Goal: Transaction & Acquisition: Book appointment/travel/reservation

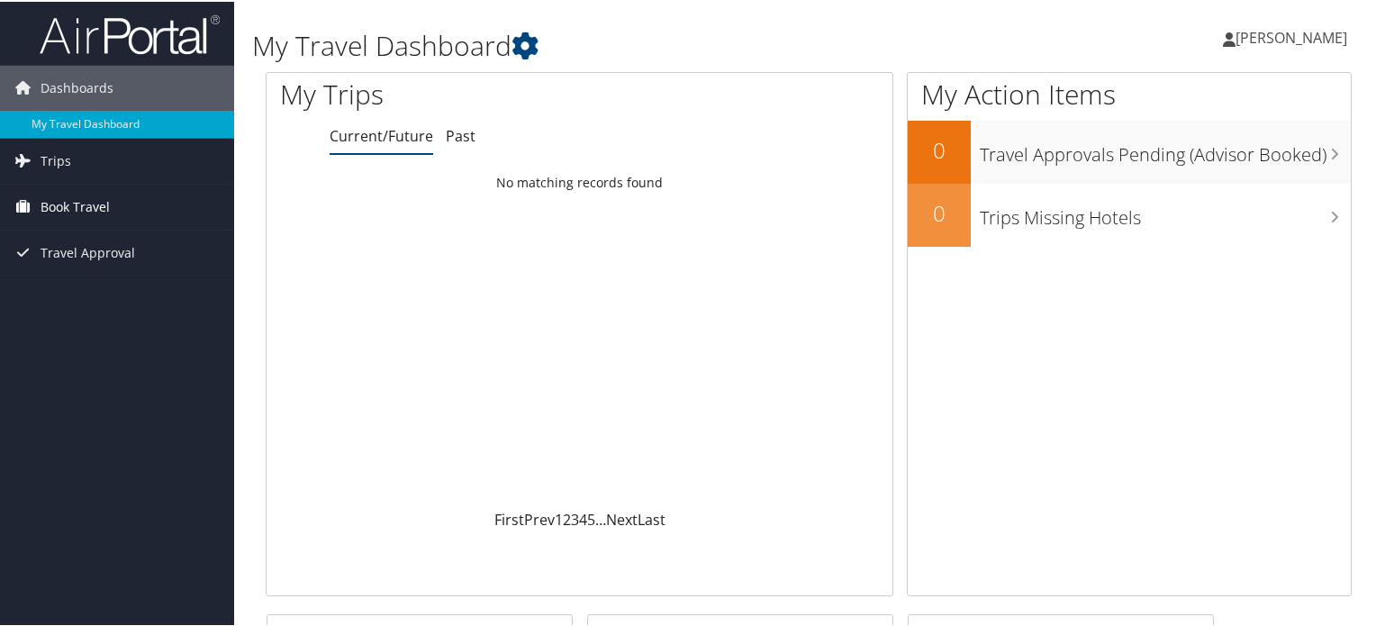
click at [93, 208] on span "Book Travel" at bounding box center [75, 205] width 69 height 45
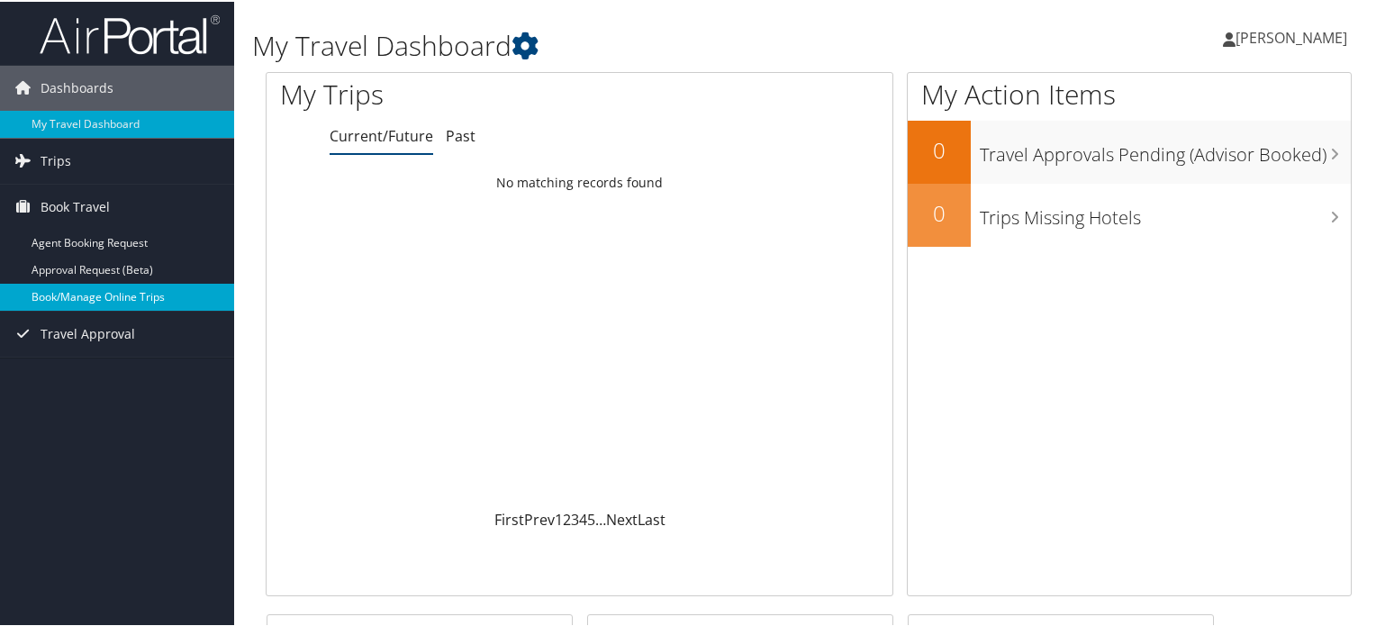
click at [79, 298] on link "Book/Manage Online Trips" at bounding box center [117, 295] width 234 height 27
